Goal: Information Seeking & Learning: Find specific fact

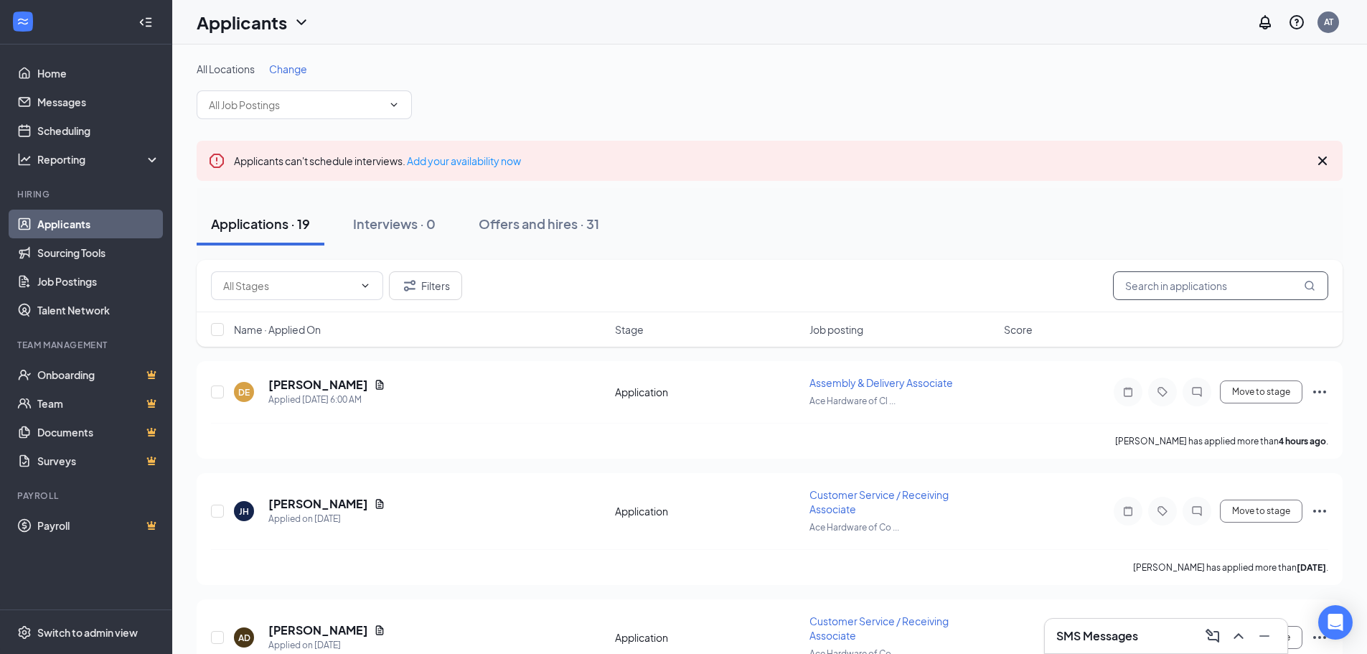
click at [1179, 290] on input "text" at bounding box center [1220, 285] width 215 height 29
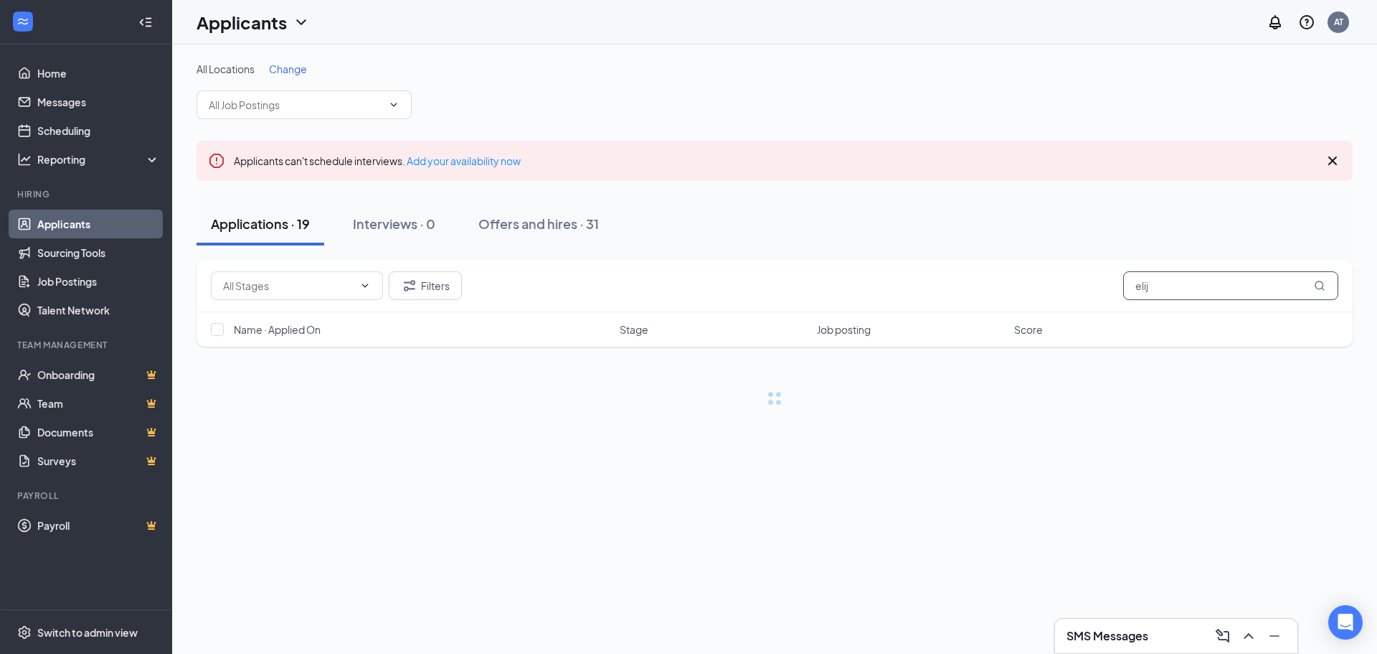
type input "elij"
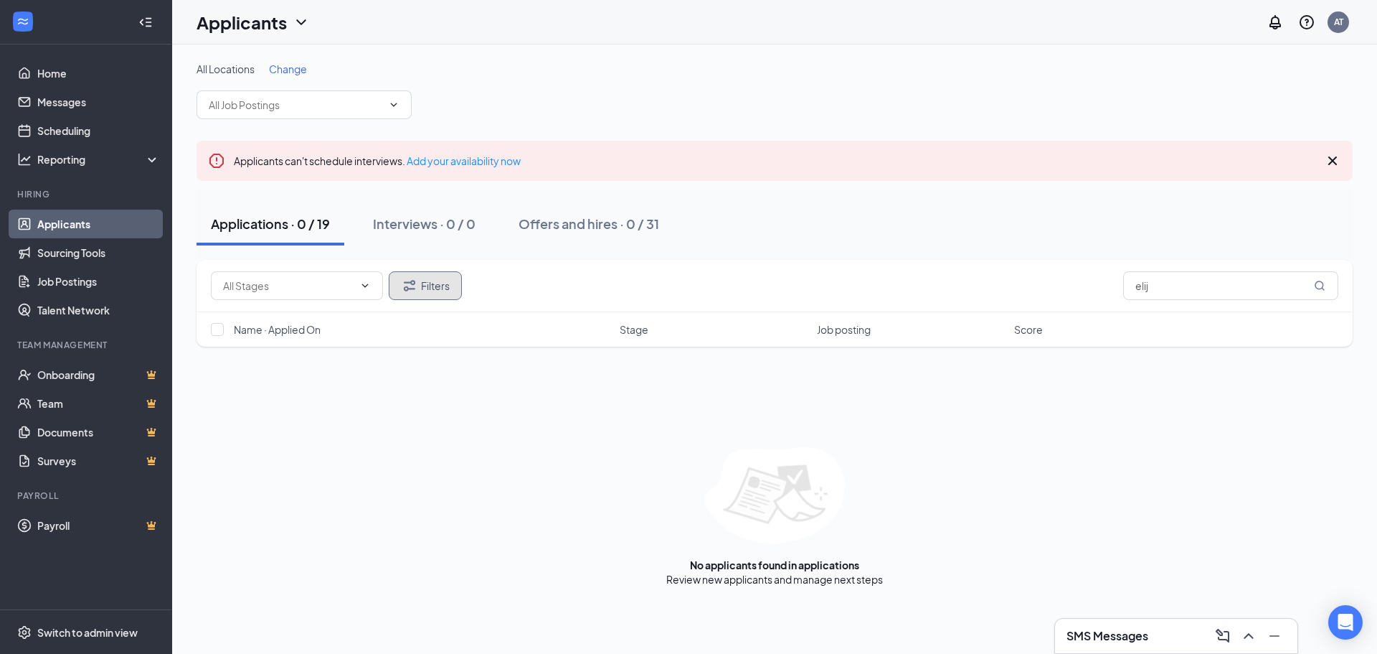
click at [434, 289] on button "Filters" at bounding box center [425, 285] width 73 height 29
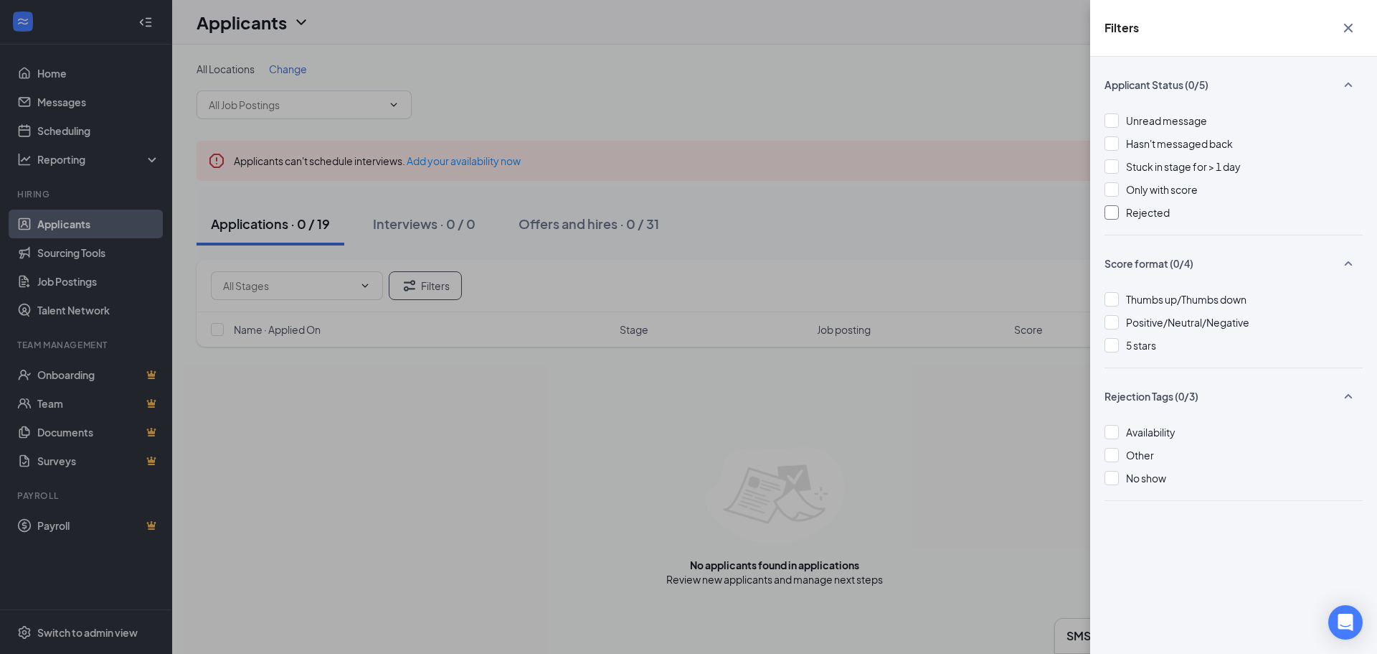
click at [1123, 219] on div "Rejected" at bounding box center [1234, 212] width 258 height 16
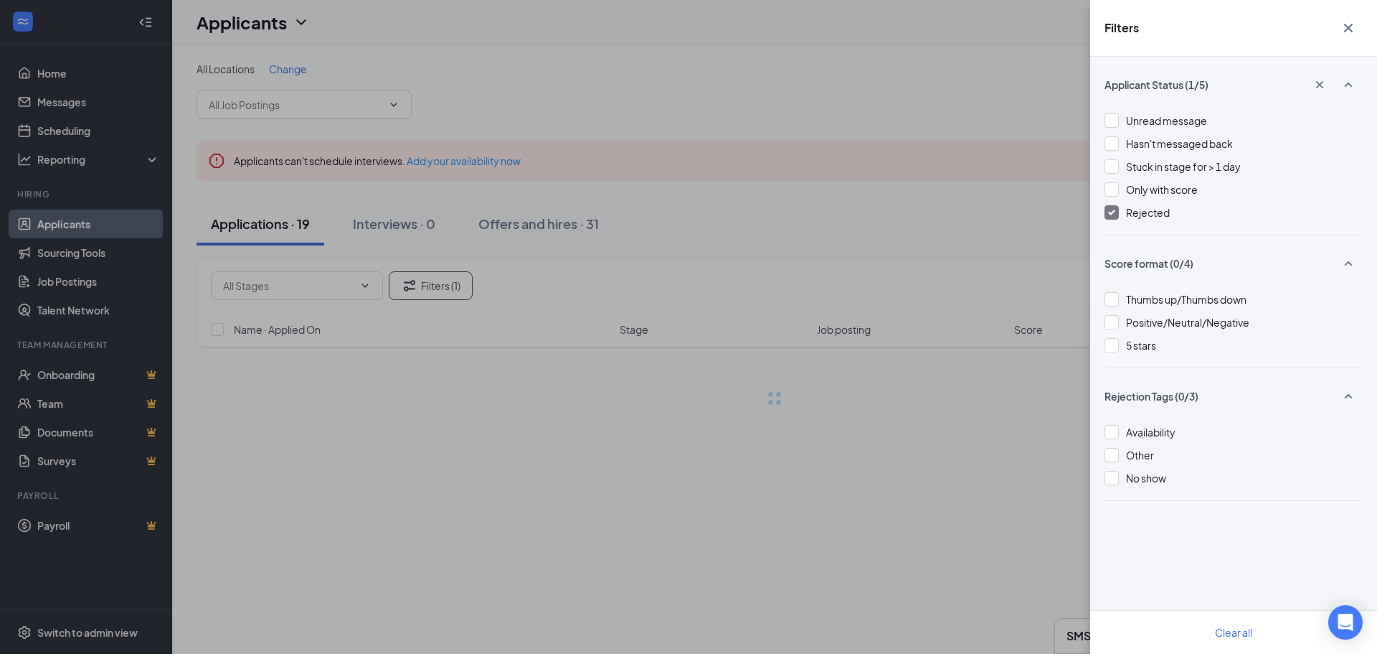
click at [784, 441] on div "Filters Applicant Status (1/5) Unread message Hasn't messaged back Stuck in sta…" at bounding box center [688, 327] width 1377 height 654
click at [1351, 30] on icon "Cross" at bounding box center [1348, 28] width 9 height 9
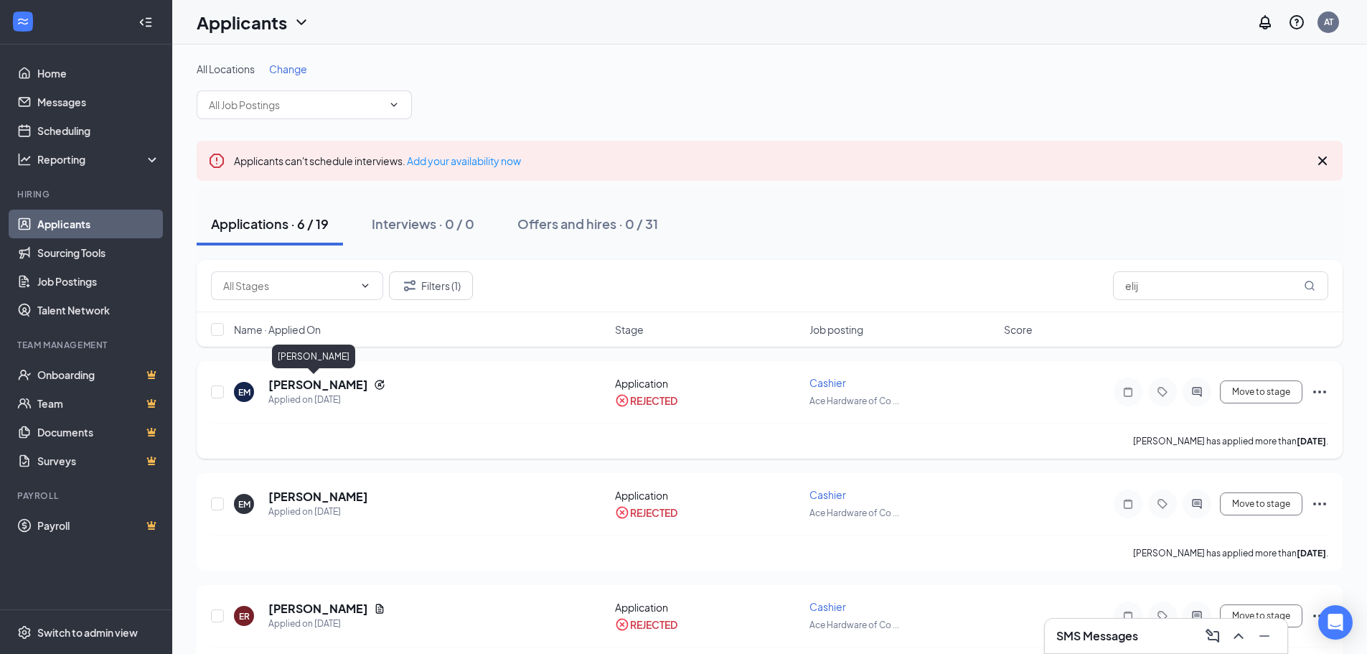
click at [305, 389] on h5 "[PERSON_NAME]" at bounding box center [318, 385] width 100 height 16
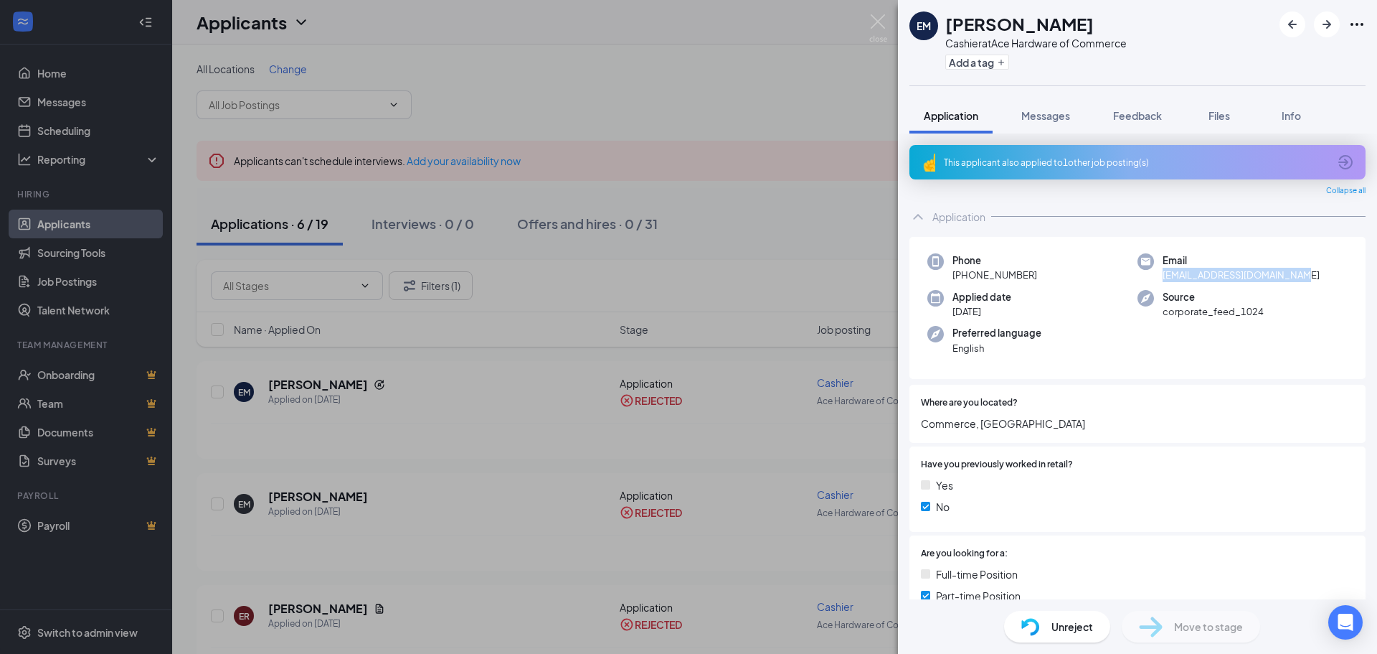
drag, startPoint x: 1286, startPoint y: 277, endPoint x: 1159, endPoint y: 280, distance: 126.3
click at [1163, 280] on span "[EMAIL_ADDRESS][DOMAIN_NAME]" at bounding box center [1241, 275] width 157 height 14
copy span "[EMAIL_ADDRESS][DOMAIN_NAME]"
drag, startPoint x: 994, startPoint y: 275, endPoint x: 965, endPoint y: 275, distance: 28.7
click at [965, 276] on span "[PHONE_NUMBER]" at bounding box center [995, 275] width 85 height 14
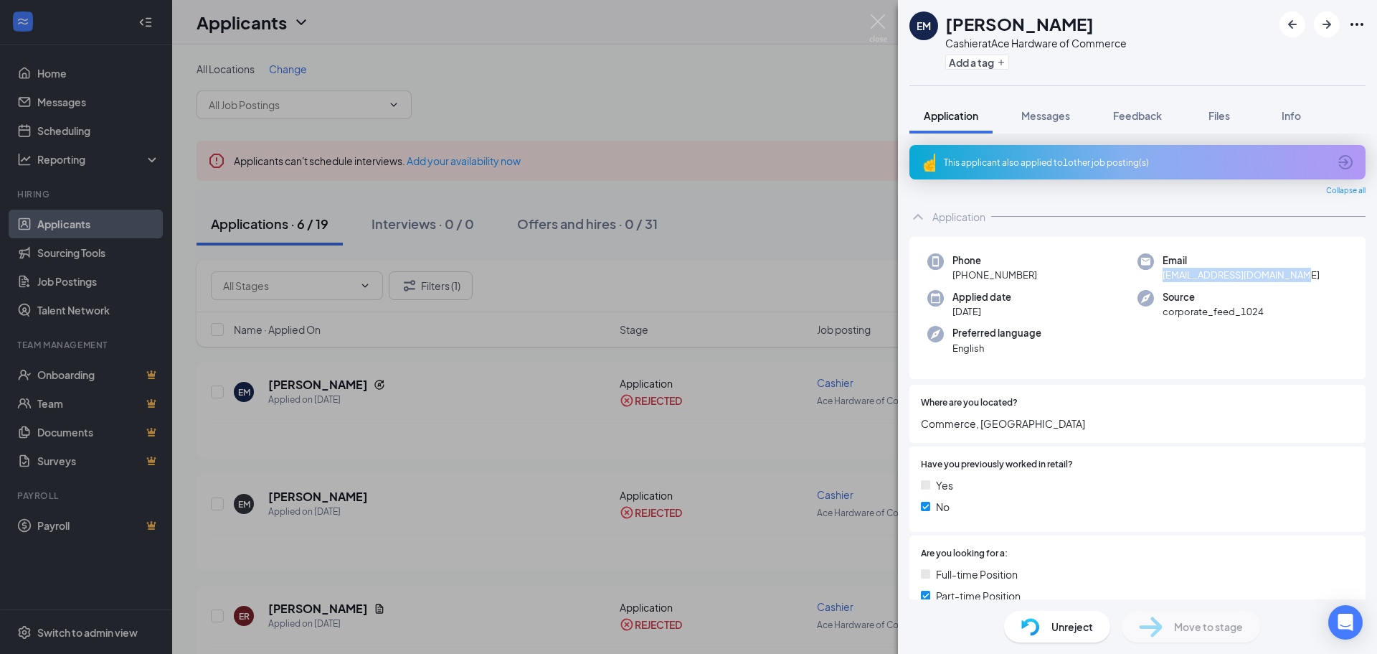
click at [983, 273] on span "[PHONE_NUMBER]" at bounding box center [995, 275] width 85 height 14
click at [1033, 273] on span "[PHONE_NUMBER]" at bounding box center [995, 275] width 85 height 14
drag, startPoint x: 1032, startPoint y: 273, endPoint x: 966, endPoint y: 274, distance: 65.3
click at [966, 274] on span "[PHONE_NUMBER]" at bounding box center [995, 275] width 85 height 14
copy span "[PHONE_NUMBER]"
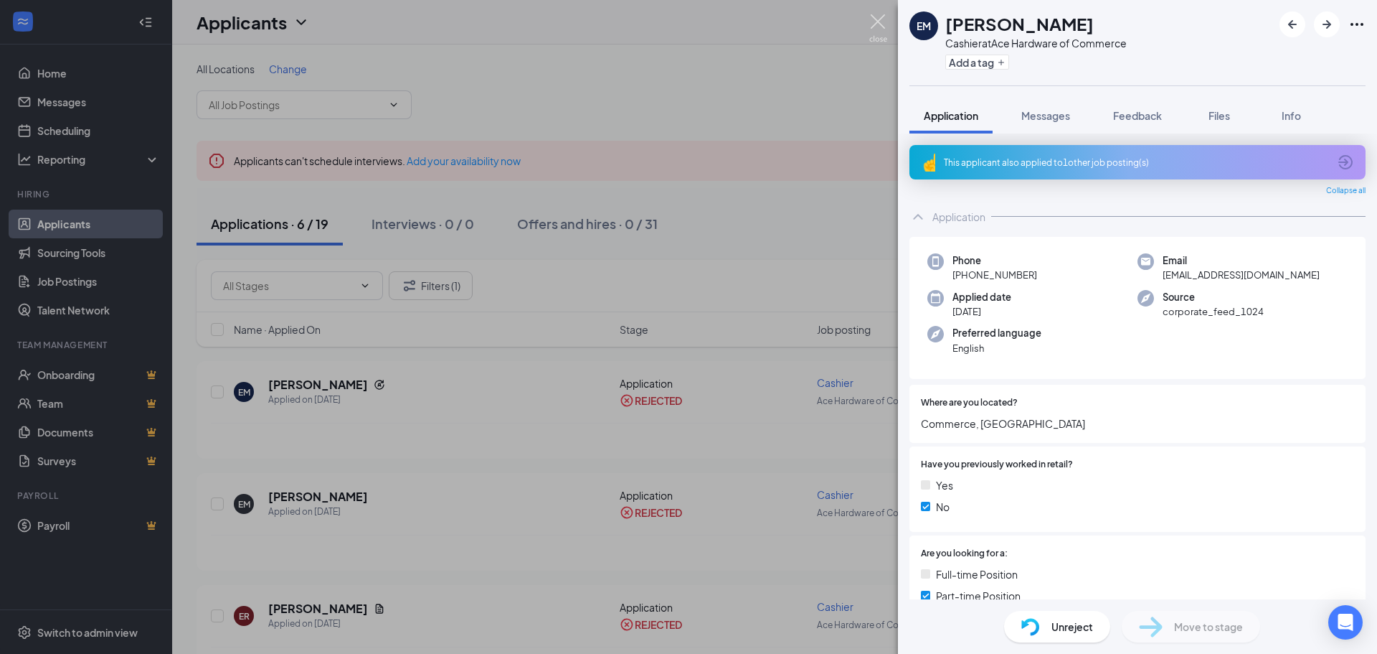
drag, startPoint x: 880, startPoint y: 21, endPoint x: 349, endPoint y: 154, distance: 546.7
click at [880, 21] on img at bounding box center [878, 28] width 18 height 28
